Goal: Task Accomplishment & Management: Use online tool/utility

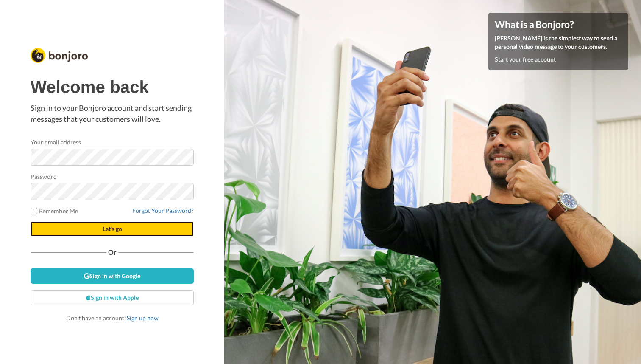
click at [165, 222] on button "Let's go" at bounding box center [112, 228] width 163 height 15
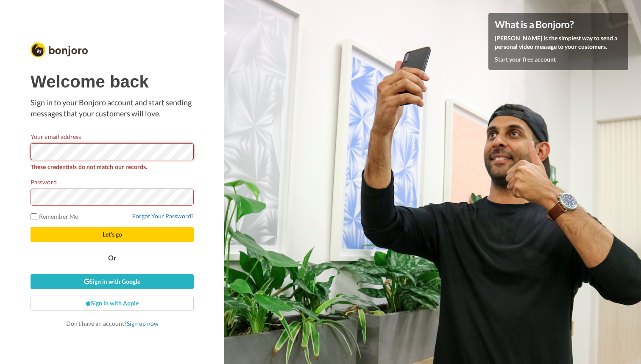
click at [31, 160] on div at bounding box center [31, 160] width 0 height 0
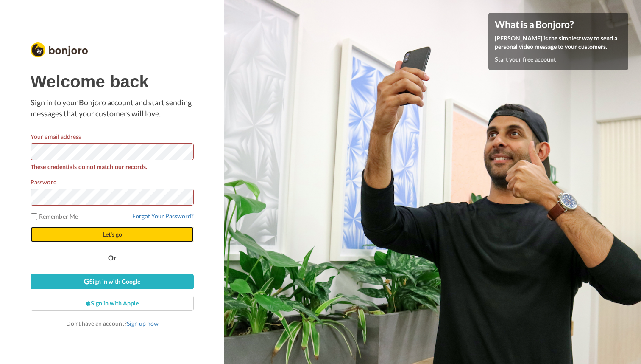
click at [152, 229] on button "Let's go" at bounding box center [112, 234] width 163 height 15
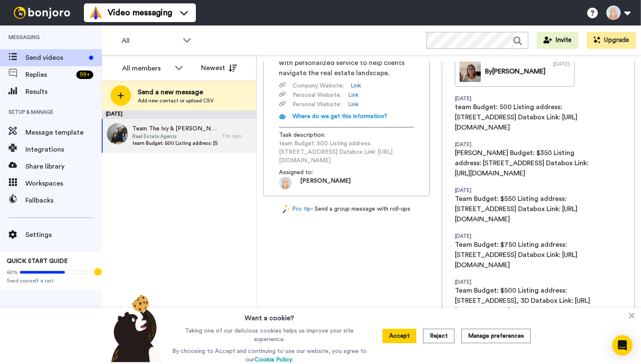
scroll to position [17, 0]
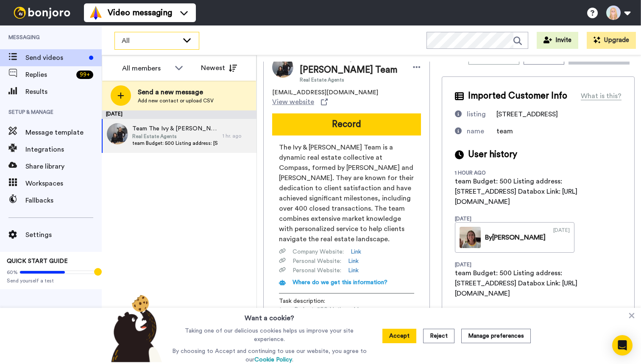
click at [151, 40] on span "All" at bounding box center [150, 41] width 57 height 10
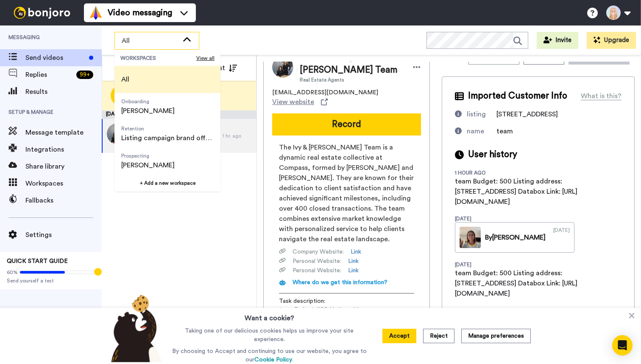
click at [151, 40] on span "All" at bounding box center [150, 41] width 57 height 10
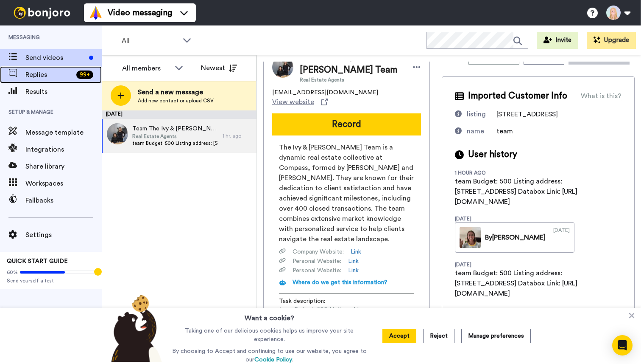
click at [58, 75] on span "Replies" at bounding box center [49, 75] width 48 height 10
